Goal: Transaction & Acquisition: Purchase product/service

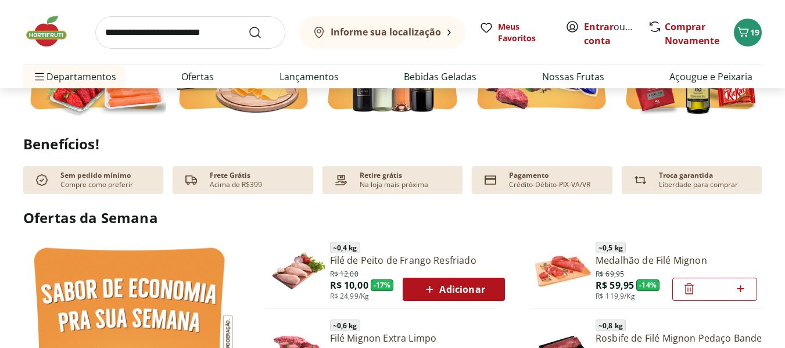
scroll to position [697, 0]
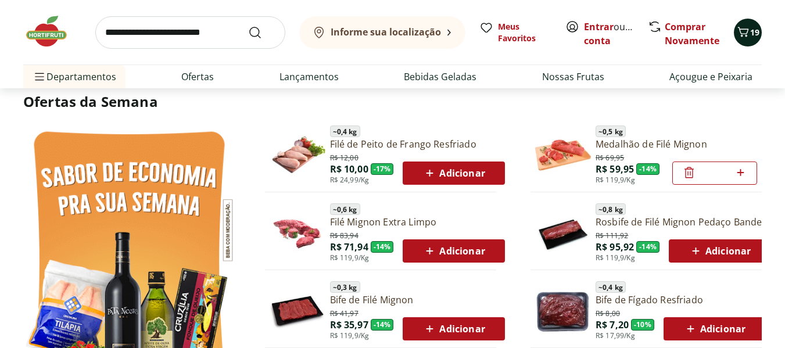
click at [748, 40] on div "19" at bounding box center [747, 32] width 9 height 19
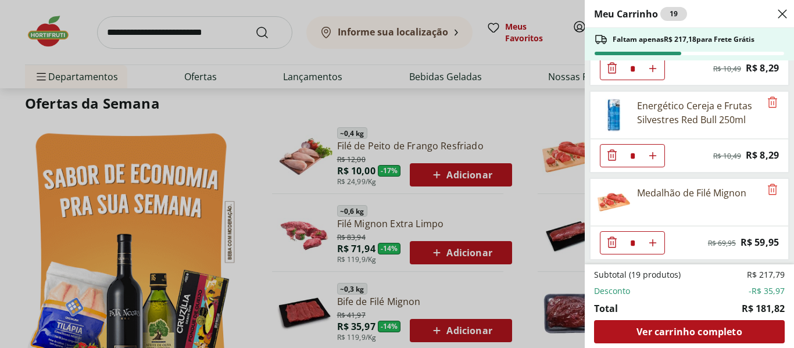
scroll to position [1457, 0]
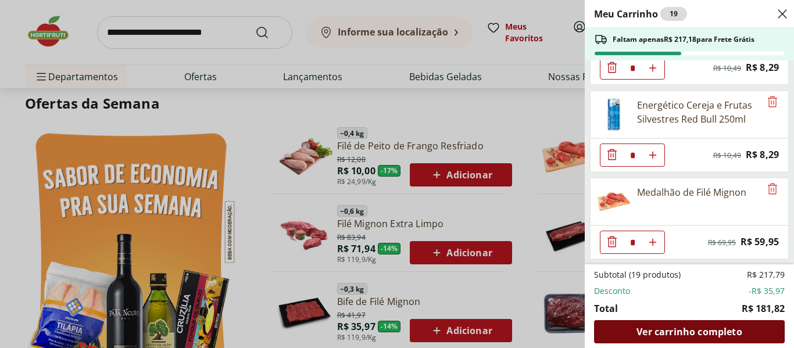
click at [662, 335] on span "Ver carrinho completo" at bounding box center [688, 331] width 105 height 9
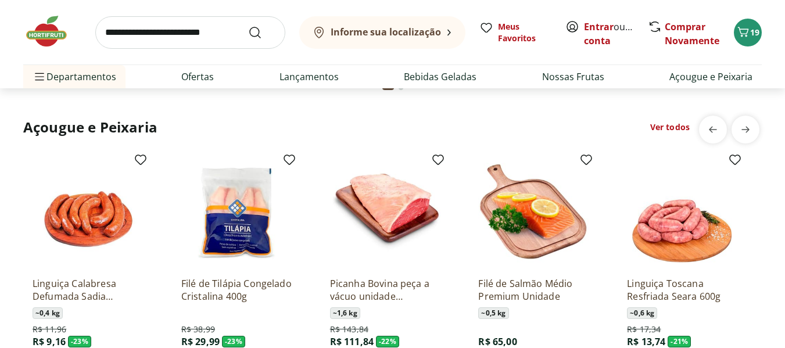
scroll to position [1220, 0]
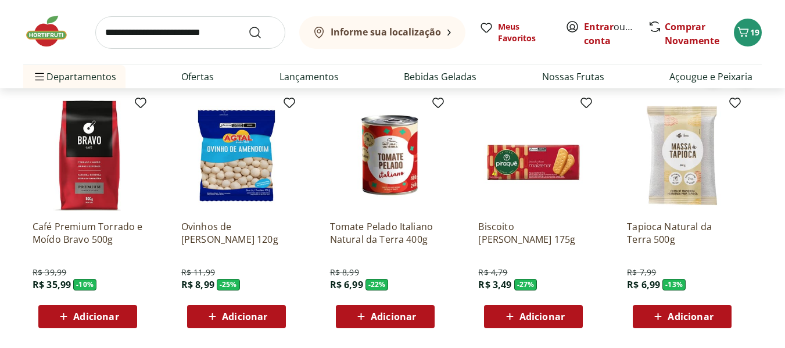
scroll to position [1569, 0]
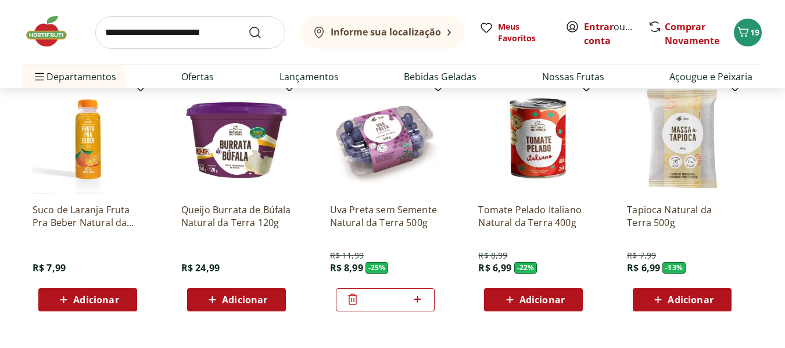
scroll to position [2092, 0]
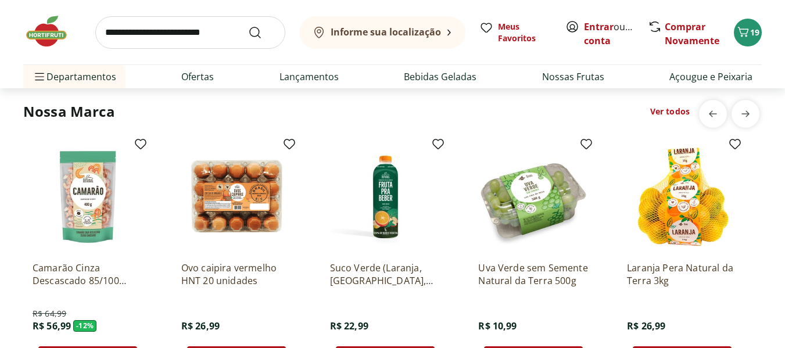
click at [48, 37] on img at bounding box center [52, 31] width 58 height 35
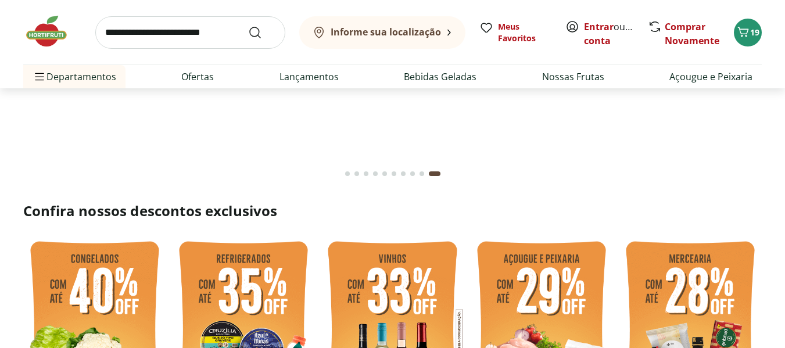
scroll to position [0, 0]
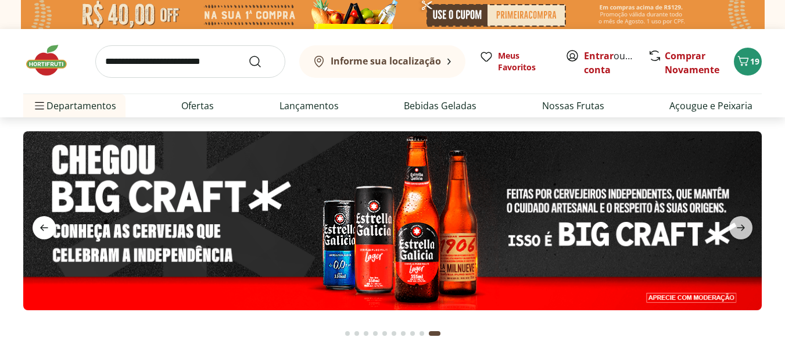
click at [48, 225] on icon "previous" at bounding box center [44, 228] width 14 height 14
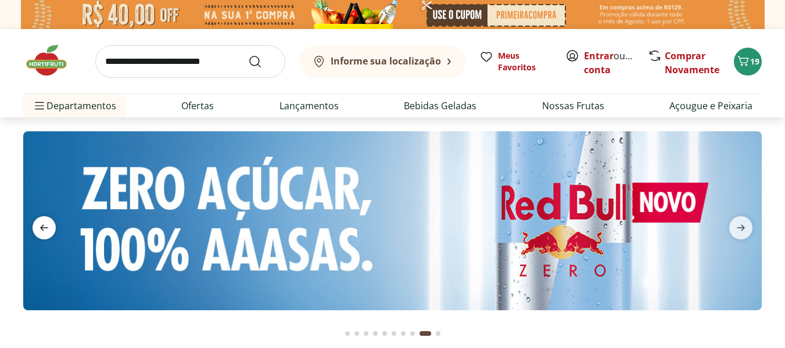
click at [48, 225] on icon "previous" at bounding box center [44, 228] width 14 height 14
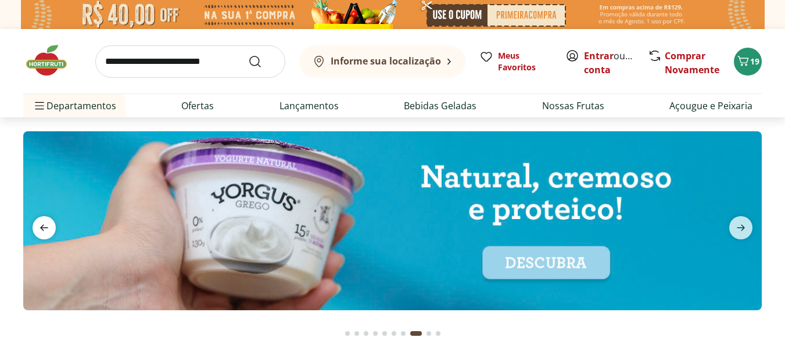
click at [48, 225] on icon "previous" at bounding box center [44, 228] width 14 height 14
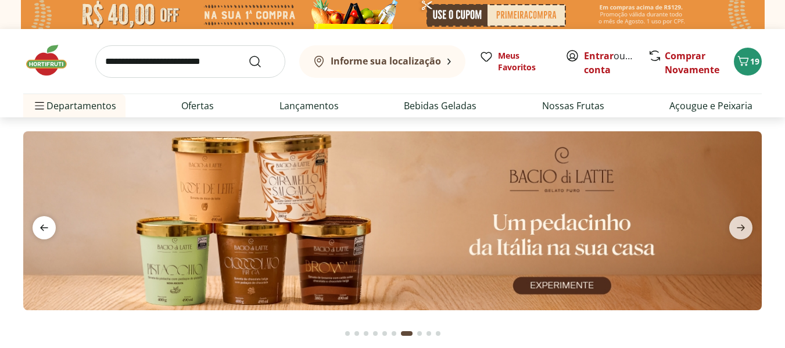
click at [48, 225] on icon "previous" at bounding box center [44, 228] width 14 height 14
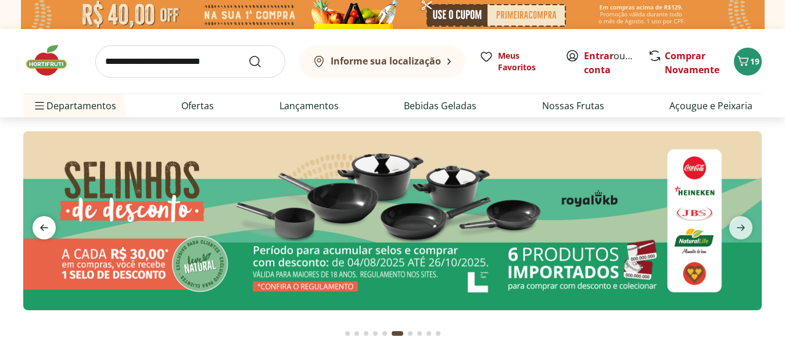
click at [48, 225] on icon "previous" at bounding box center [44, 228] width 14 height 14
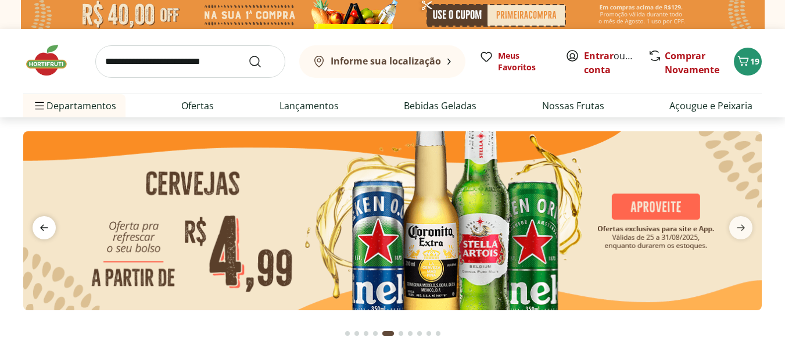
click at [48, 225] on icon "previous" at bounding box center [44, 228] width 14 height 14
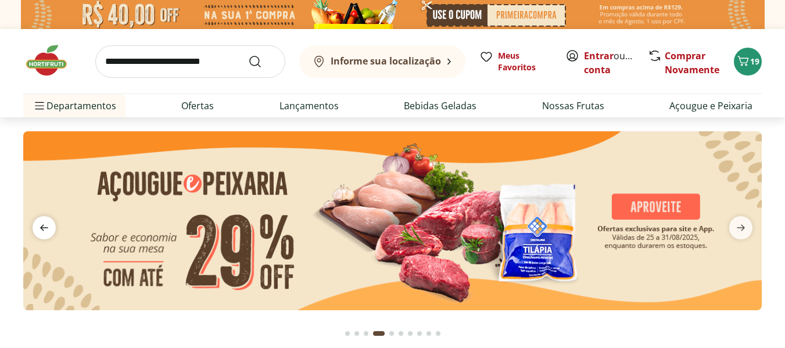
click at [48, 225] on icon "previous" at bounding box center [44, 228] width 14 height 14
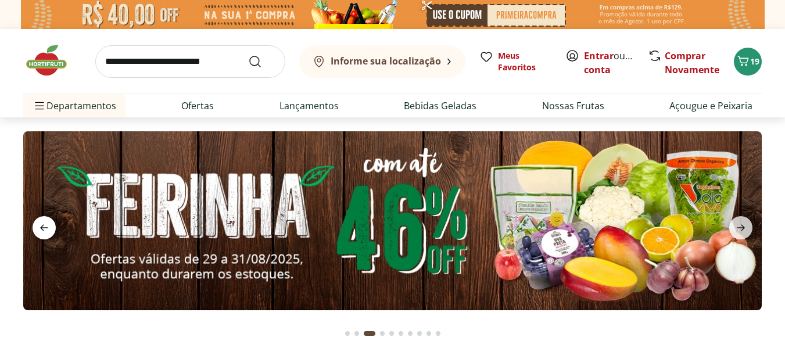
click at [48, 225] on icon "previous" at bounding box center [44, 228] width 14 height 14
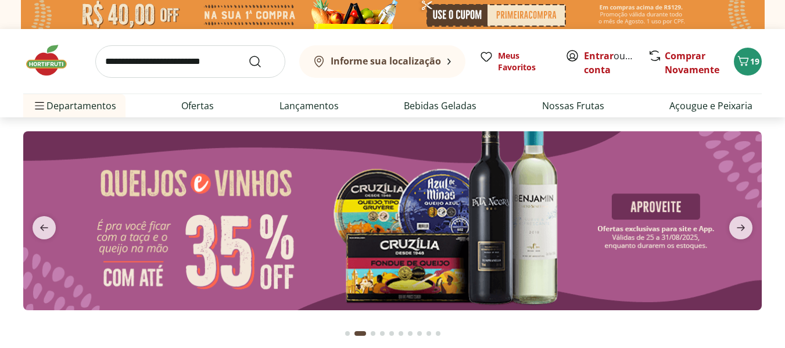
click at [273, 256] on img at bounding box center [392, 220] width 739 height 179
select select "**********"
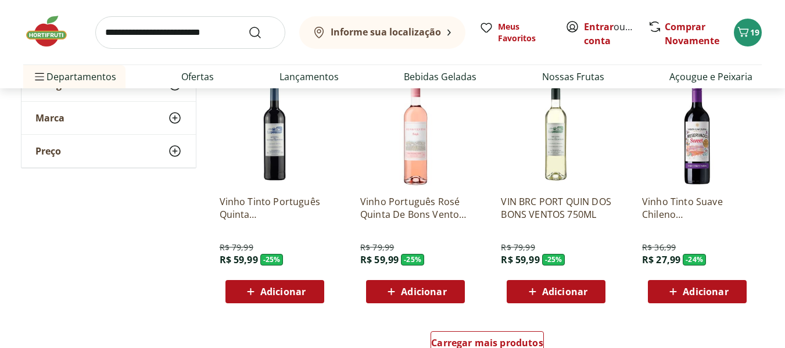
scroll to position [872, 0]
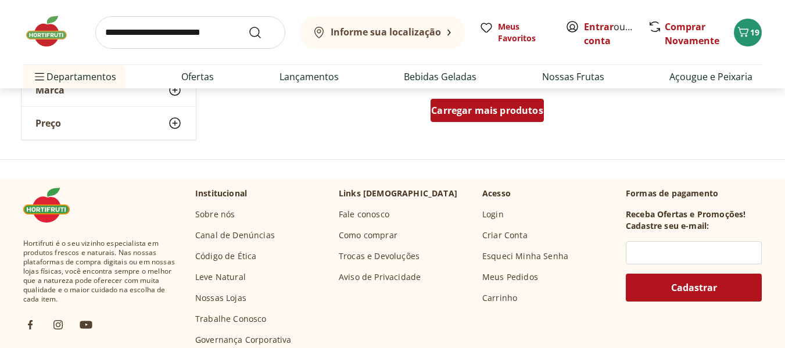
click at [459, 109] on span "Carregar mais produtos" at bounding box center [487, 110] width 112 height 9
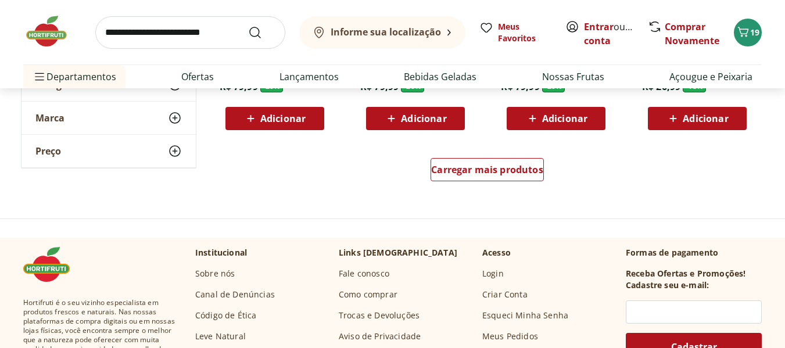
scroll to position [1627, 0]
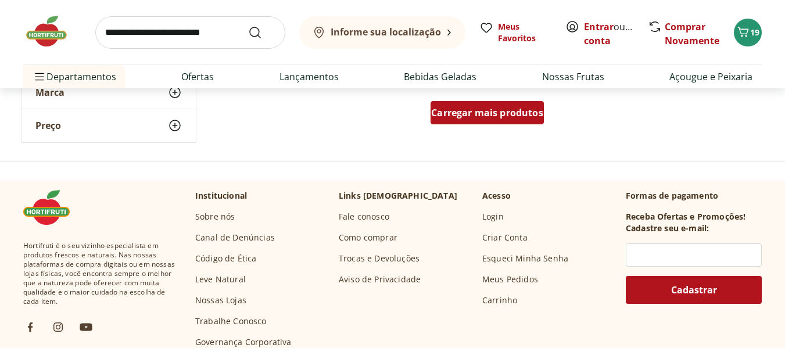
click at [483, 123] on div "Carregar mais produtos" at bounding box center [487, 112] width 113 height 23
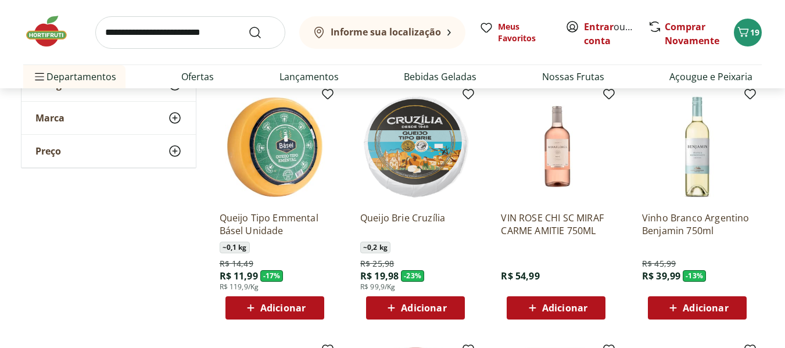
click at [423, 310] on span "Adicionar" at bounding box center [423, 307] width 45 height 9
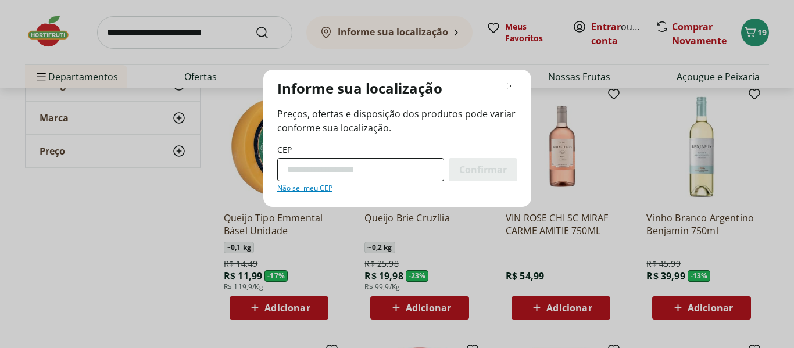
click at [317, 166] on input "CEP" at bounding box center [360, 169] width 167 height 23
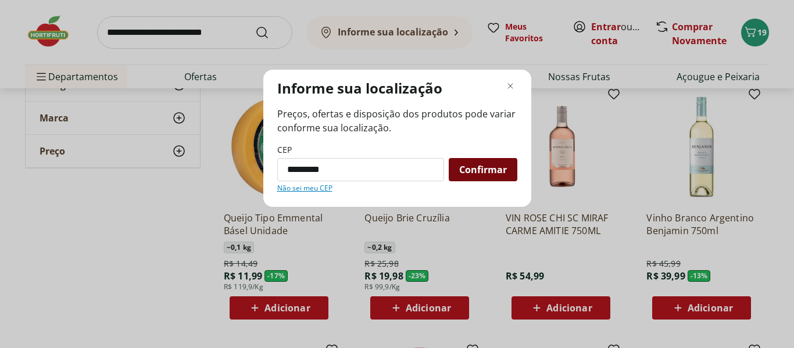
type input "*********"
click at [466, 165] on span "Confirmar" at bounding box center [483, 169] width 48 height 9
click at [472, 172] on span "Confirmar" at bounding box center [483, 169] width 48 height 9
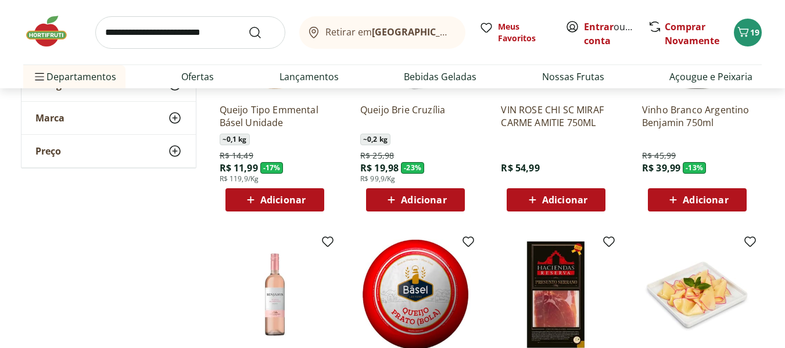
scroll to position [1743, 0]
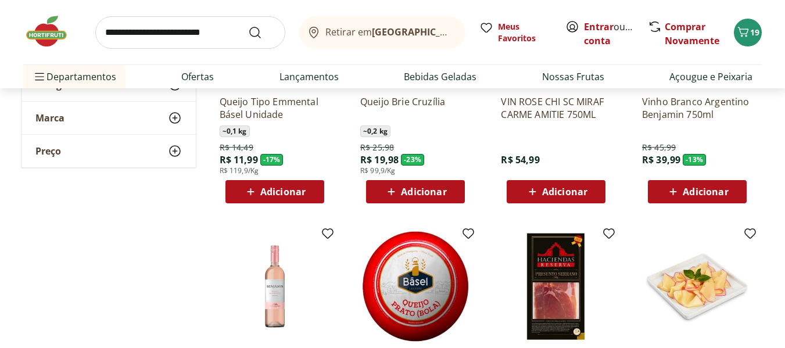
click at [421, 200] on div "Adicionar" at bounding box center [415, 191] width 80 height 21
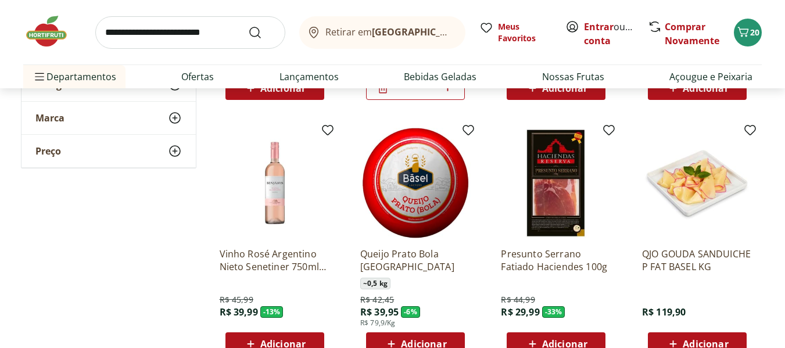
scroll to position [1627, 0]
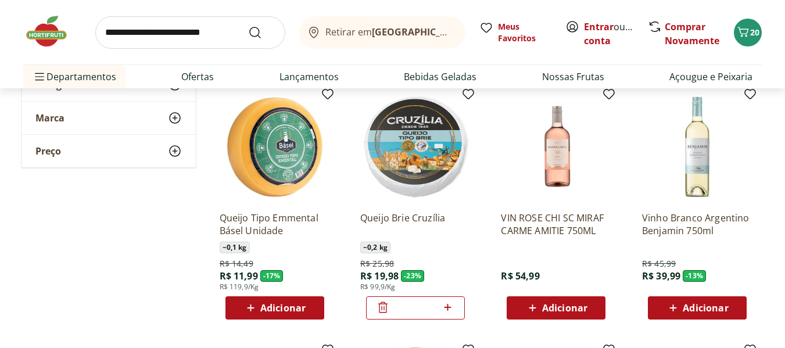
click at [272, 310] on span "Adicionar" at bounding box center [282, 307] width 45 height 9
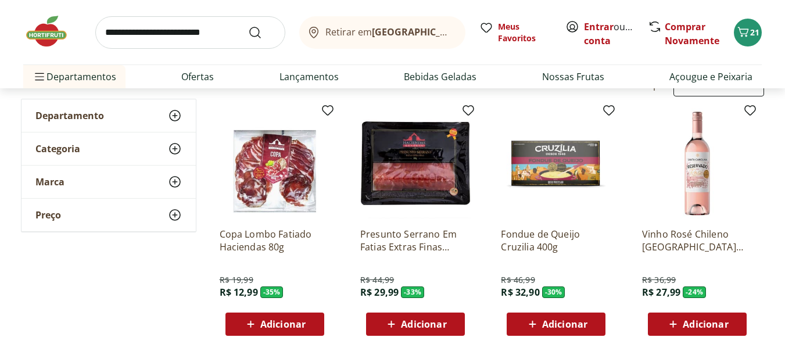
scroll to position [116, 0]
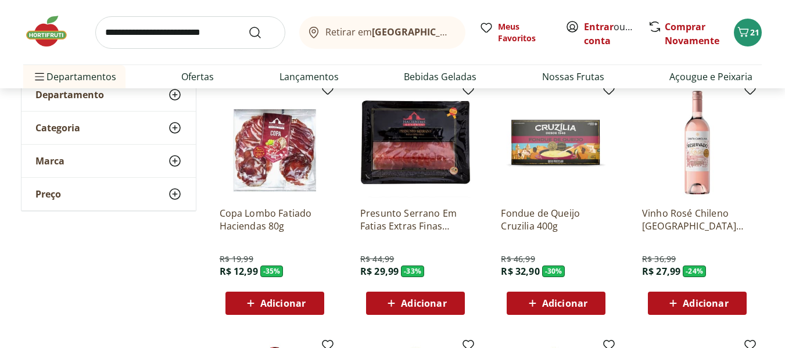
click at [291, 306] on span "Adicionar" at bounding box center [282, 303] width 45 height 9
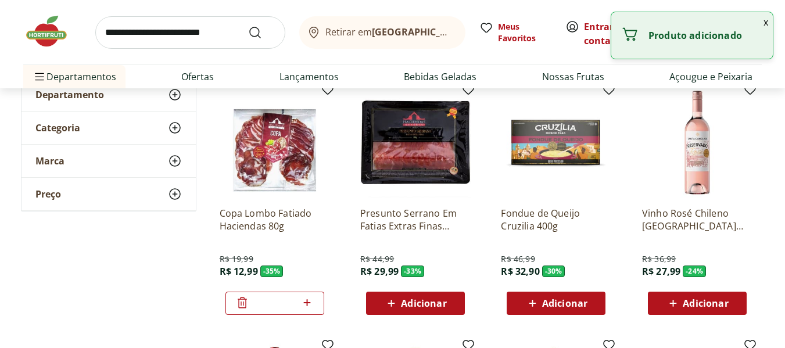
click at [396, 300] on icon at bounding box center [391, 303] width 15 height 14
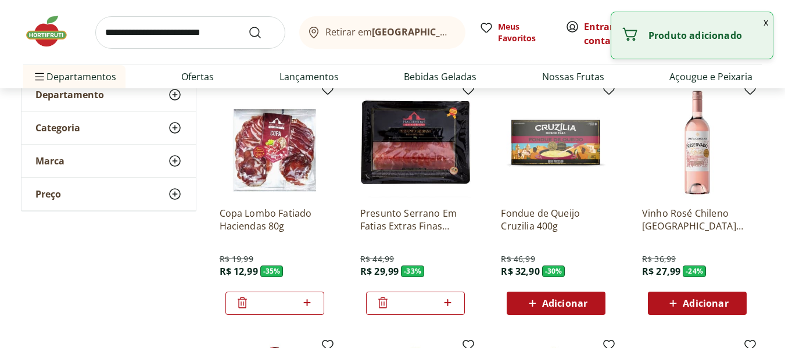
click at [548, 311] on div "Adicionar" at bounding box center [556, 303] width 80 height 21
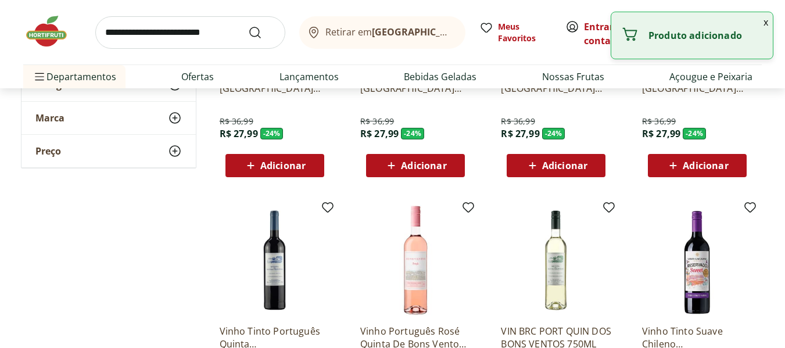
scroll to position [639, 0]
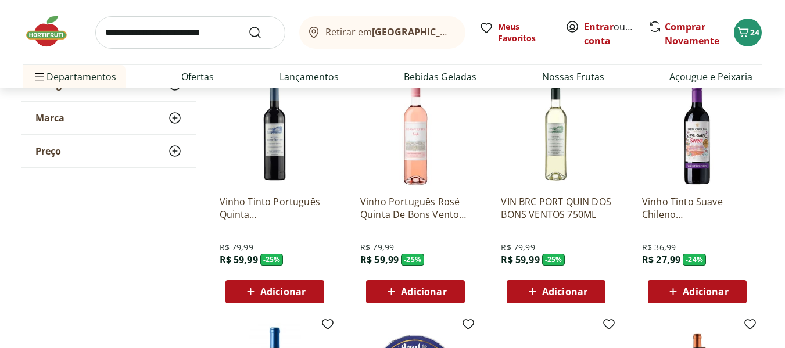
click at [44, 30] on img at bounding box center [52, 31] width 58 height 35
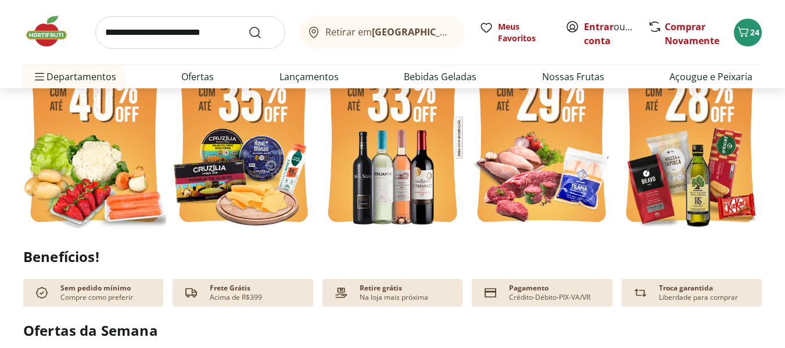
scroll to position [349, 0]
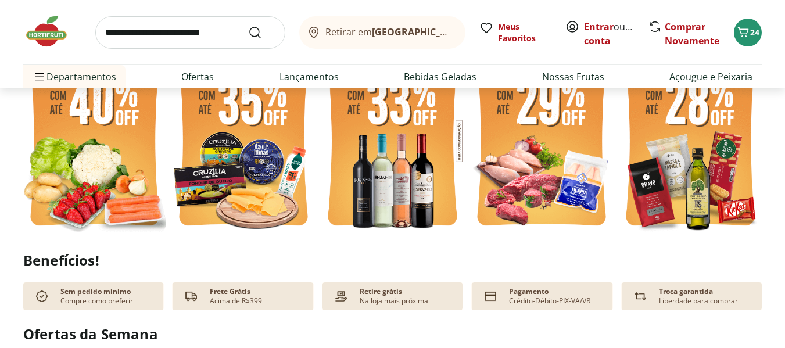
click at [697, 167] on img at bounding box center [690, 140] width 143 height 191
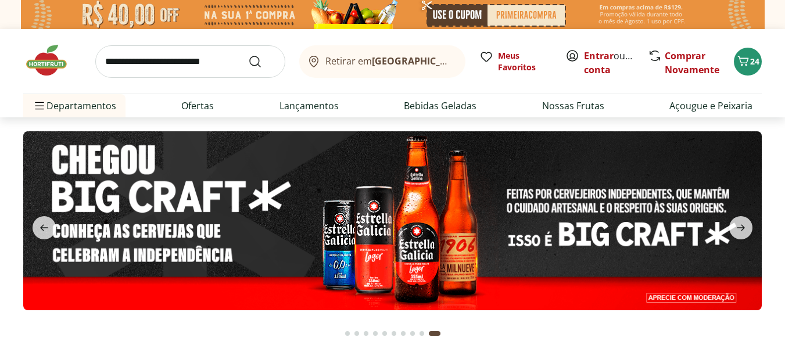
select select "**********"
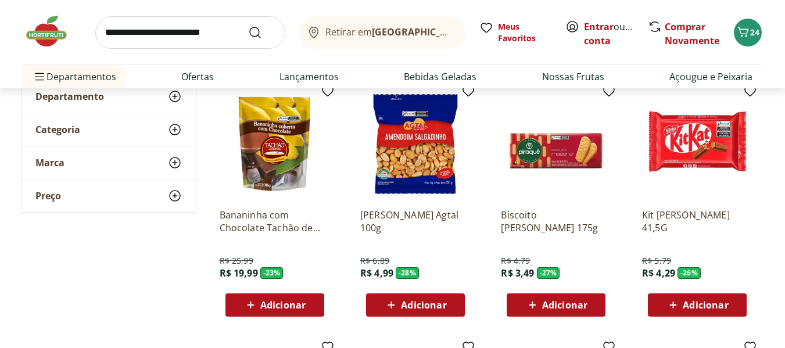
scroll to position [58, 0]
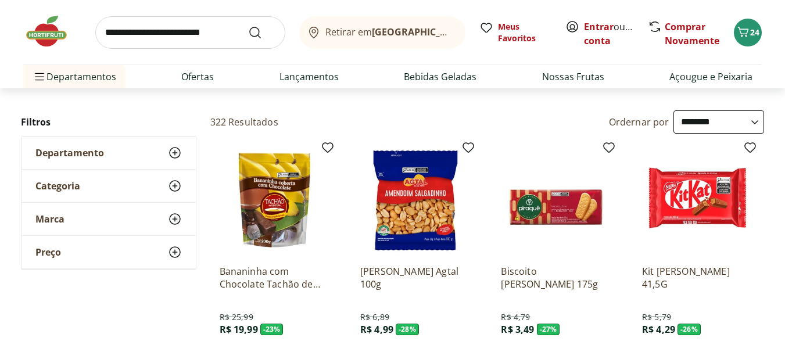
click at [51, 41] on img at bounding box center [52, 31] width 58 height 35
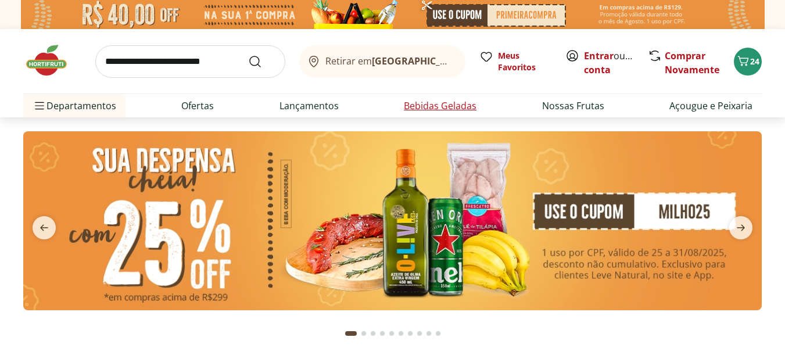
type input "*"
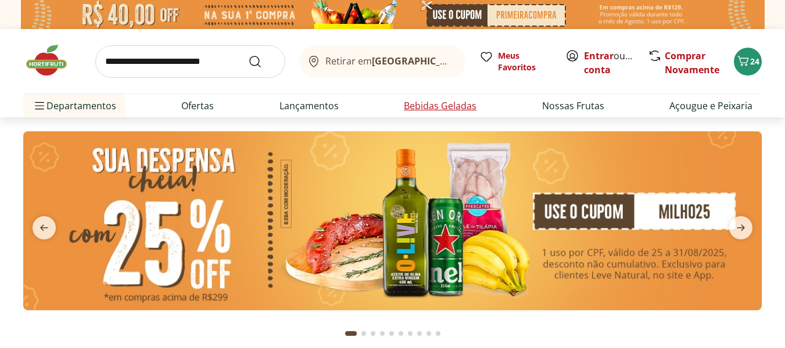
type input "*"
click at [428, 102] on link "Bebidas Geladas" at bounding box center [440, 106] width 73 height 14
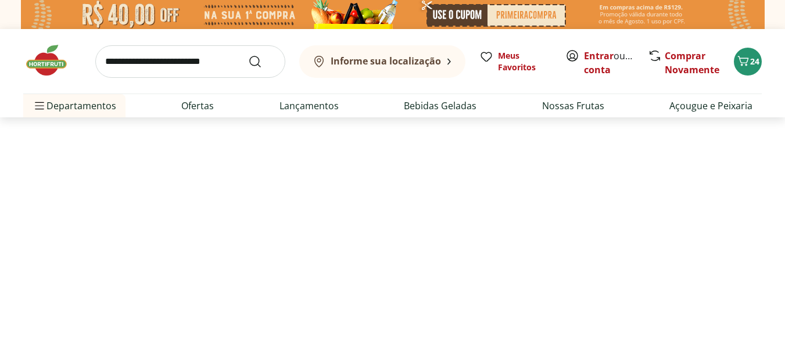
select select "**********"
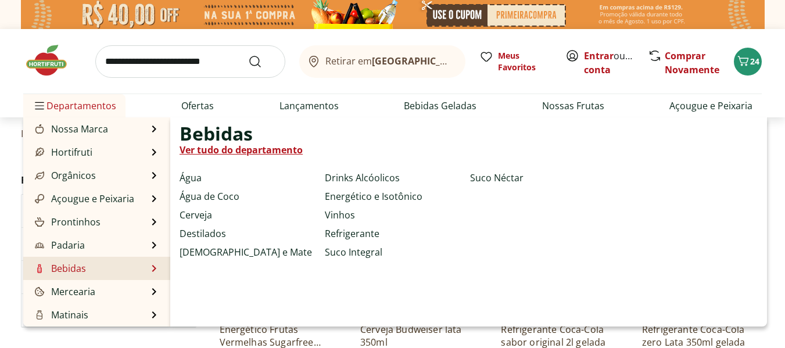
click at [86, 271] on li "Bebidas Bebidas Ver tudo do departamento Água Água de Coco Cerveja Destilados C…" at bounding box center [96, 268] width 147 height 23
click at [51, 266] on link "Bebidas" at bounding box center [59, 268] width 53 height 14
select select "**********"
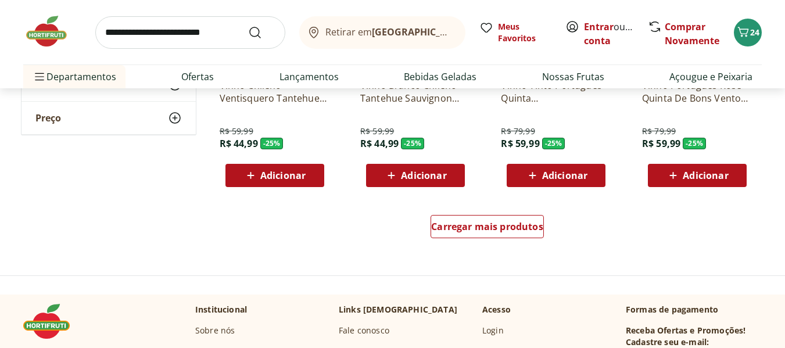
scroll to position [872, 0]
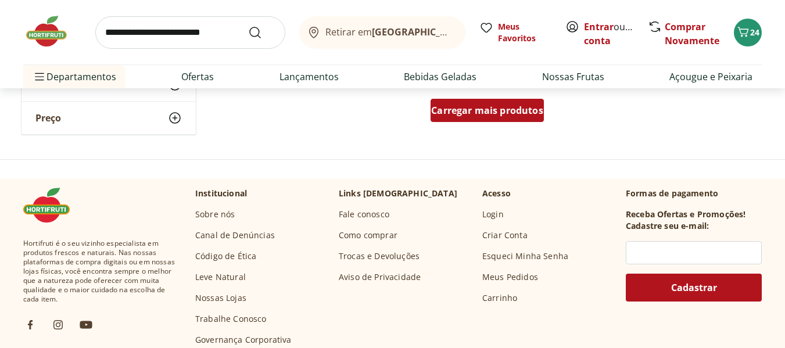
click at [494, 106] on span "Carregar mais produtos" at bounding box center [487, 110] width 112 height 9
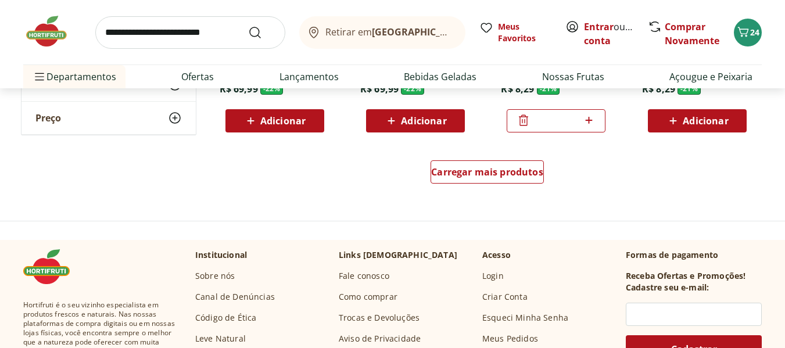
scroll to position [1569, 0]
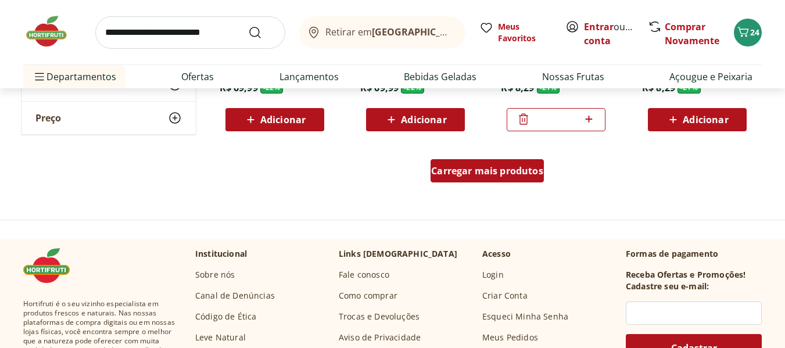
click at [494, 175] on span "Carregar mais produtos" at bounding box center [487, 170] width 112 height 9
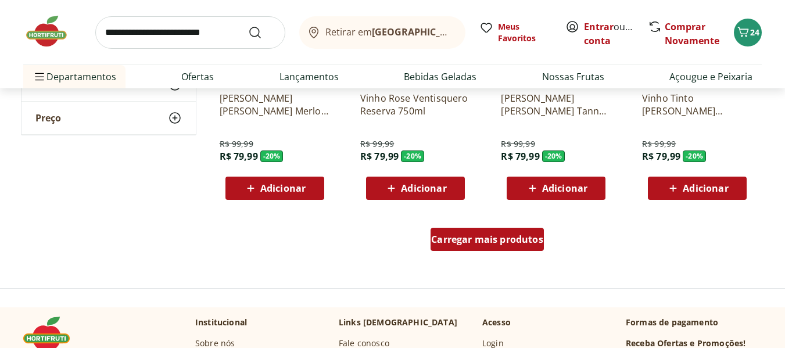
scroll to position [2266, 0]
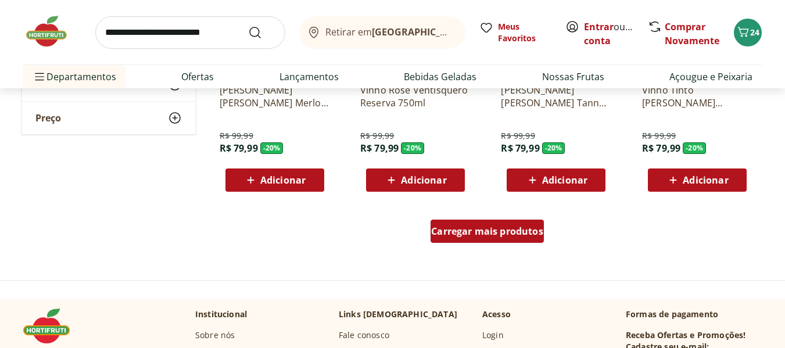
click at [496, 228] on span "Carregar mais produtos" at bounding box center [487, 231] width 112 height 9
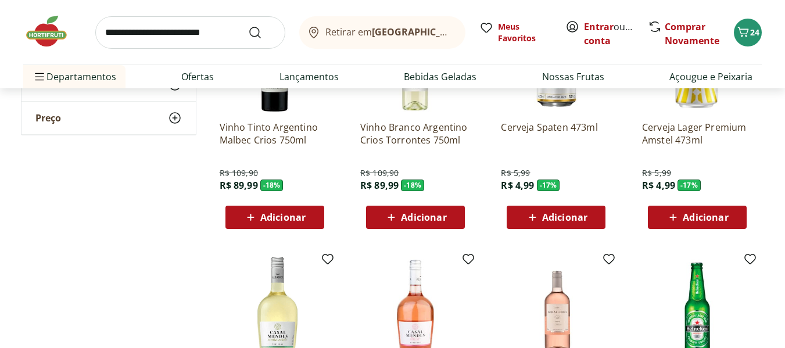
scroll to position [2963, 0]
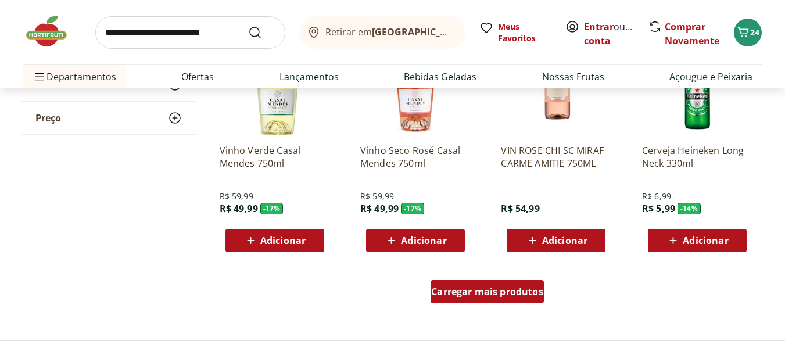
click at [490, 293] on span "Carregar mais produtos" at bounding box center [487, 291] width 112 height 9
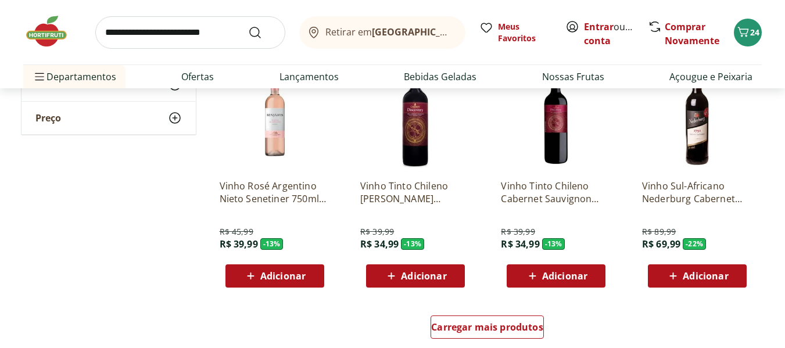
scroll to position [3719, 0]
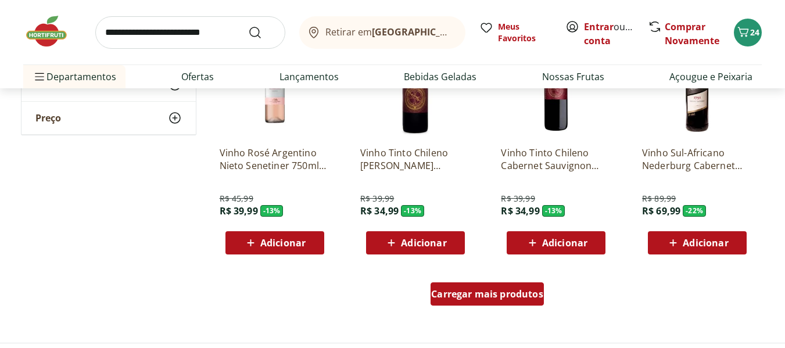
click at [492, 292] on span "Carregar mais produtos" at bounding box center [487, 293] width 112 height 9
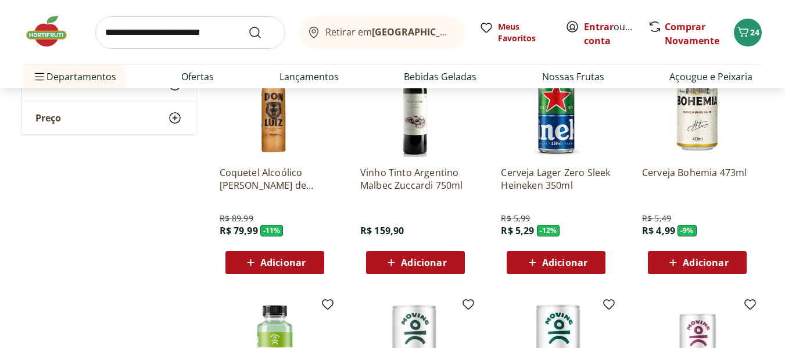
scroll to position [4184, 0]
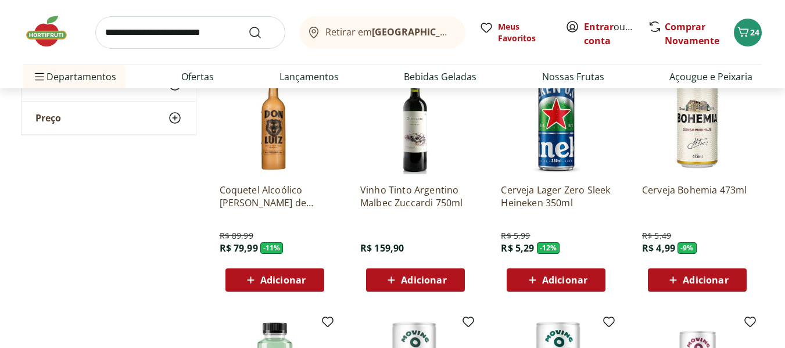
click at [278, 131] on img at bounding box center [275, 119] width 110 height 110
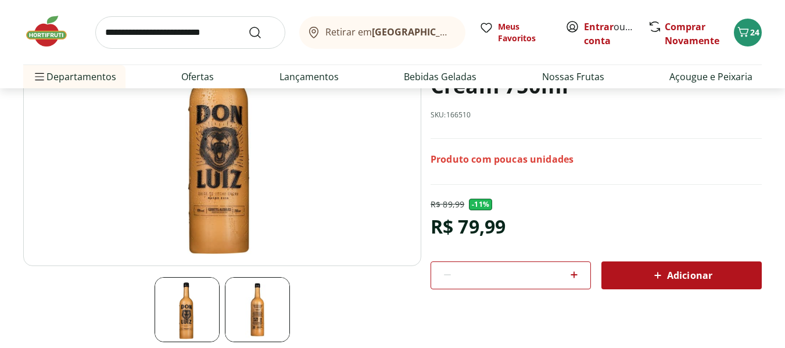
scroll to position [232, 0]
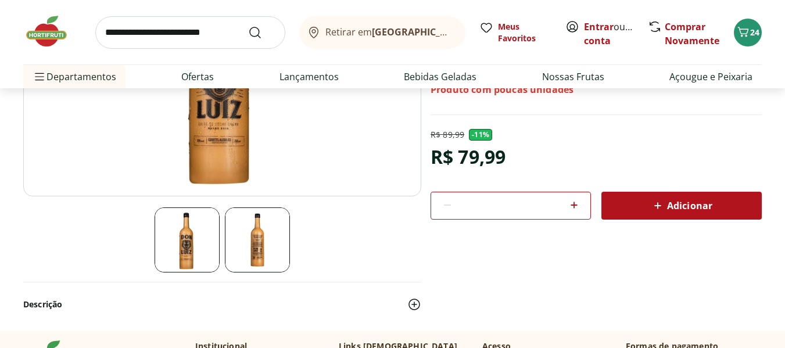
click at [235, 135] on img at bounding box center [222, 56] width 398 height 279
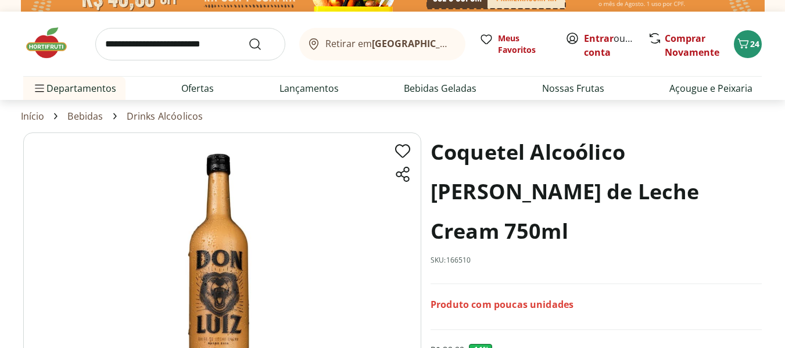
scroll to position [0, 0]
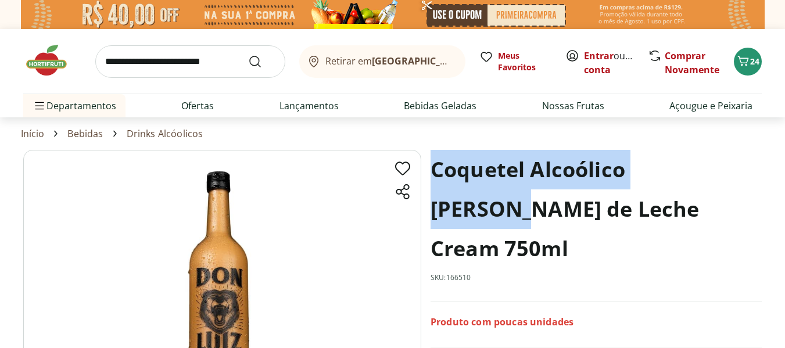
drag, startPoint x: 436, startPoint y: 172, endPoint x: 726, endPoint y: 185, distance: 290.8
click at [726, 185] on h1 "Coquetel Alcoólico [PERSON_NAME] de Leche Cream 750ml" at bounding box center [596, 209] width 331 height 119
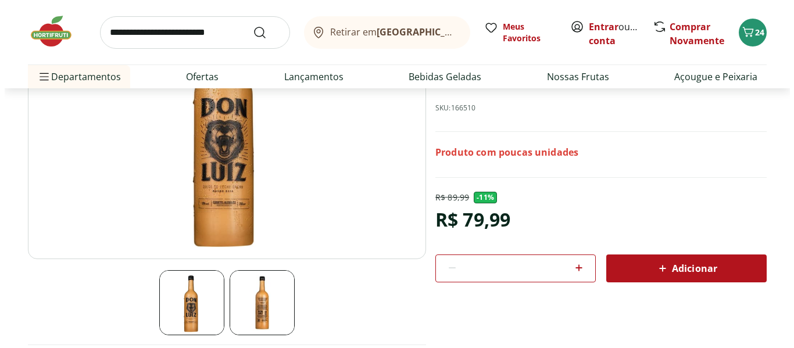
scroll to position [174, 0]
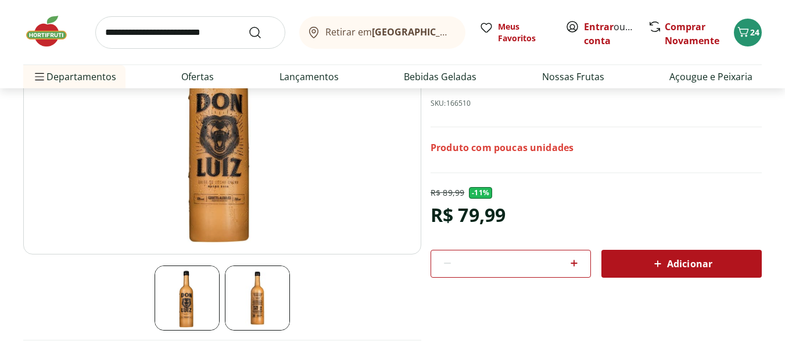
click at [632, 253] on div "Adicionar" at bounding box center [682, 263] width 142 height 21
click at [751, 37] on span "25" at bounding box center [754, 32] width 9 height 11
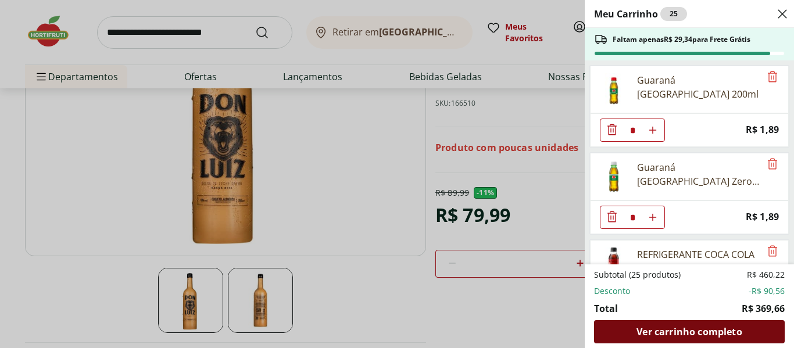
click at [655, 334] on span "Ver carrinho completo" at bounding box center [688, 331] width 105 height 9
